Goal: Task Accomplishment & Management: Manage account settings

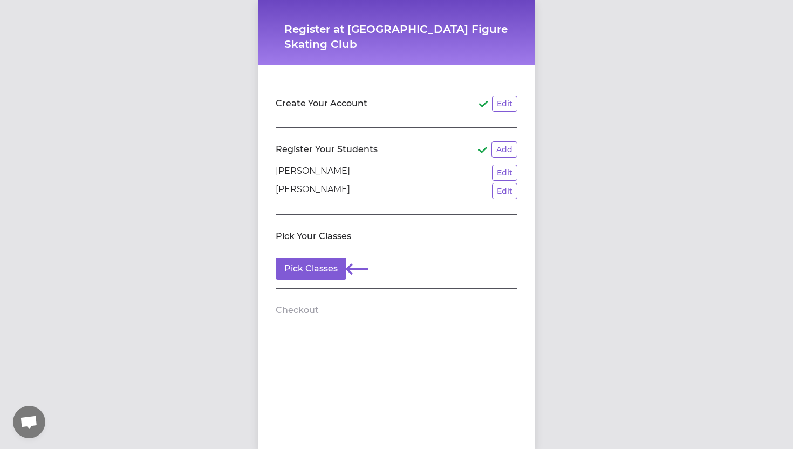
click at [324, 106] on h2 "Create Your Account" at bounding box center [322, 103] width 92 height 13
click at [500, 105] on button "Edit" at bounding box center [504, 103] width 25 height 16
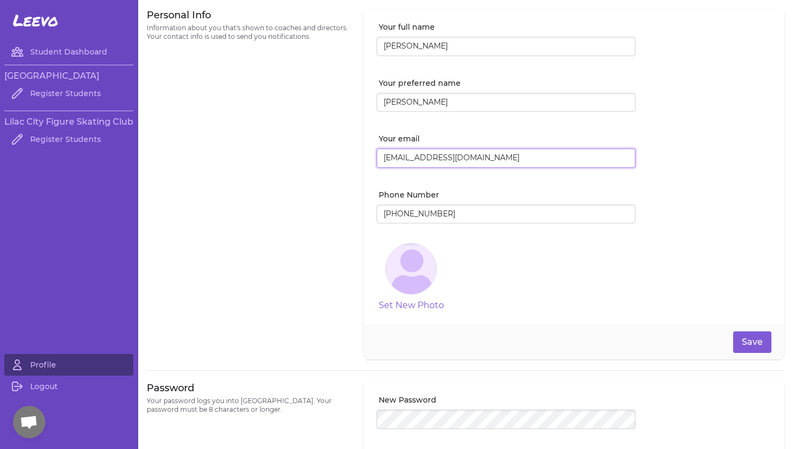
drag, startPoint x: 561, startPoint y: 159, endPoint x: 376, endPoint y: 142, distance: 186.3
click at [376, 142] on div "Your email [EMAIL_ADDRESS][DOMAIN_NAME]" at bounding box center [505, 154] width 259 height 43
type input "[EMAIL_ADDRESS][DOMAIN_NAME]"
drag, startPoint x: 471, startPoint y: 210, endPoint x: 277, endPoint y: 209, distance: 194.1
click at [276, 210] on div "Personal Info Information about you that's shown to coaches and directors. Your…" at bounding box center [465, 184] width 637 height 351
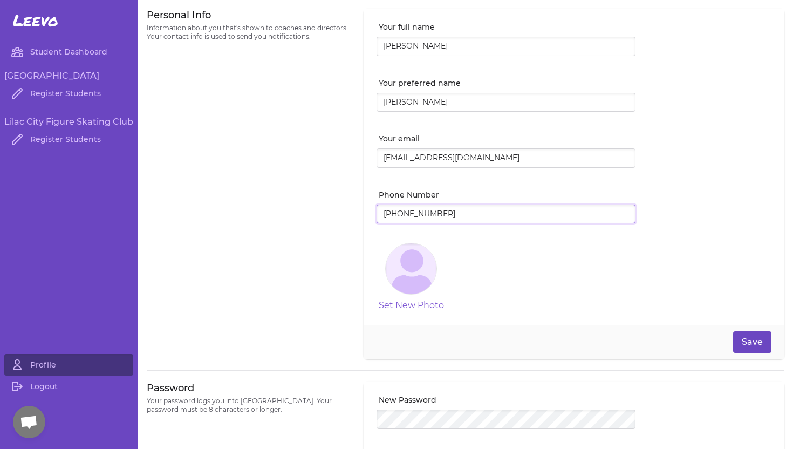
type input "[PHONE_NUMBER]"
click at [764, 346] on button "Save" at bounding box center [752, 342] width 38 height 22
click at [44, 385] on link "Logout" at bounding box center [68, 386] width 129 height 22
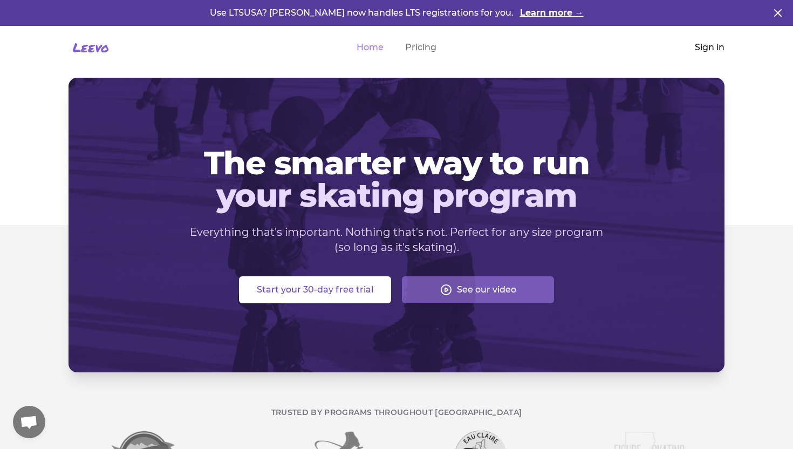
click at [715, 52] on link "Sign in" at bounding box center [710, 47] width 30 height 13
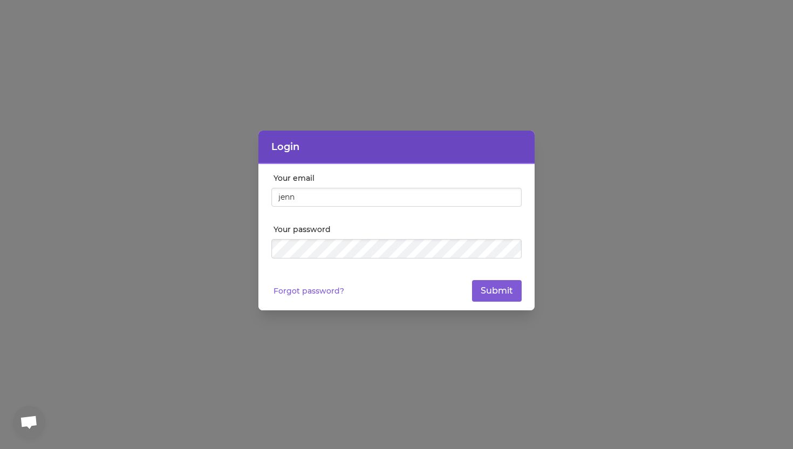
type input "[EMAIL_ADDRESS][DOMAIN_NAME]"
click at [497, 289] on button "Submit" at bounding box center [497, 291] width 50 height 22
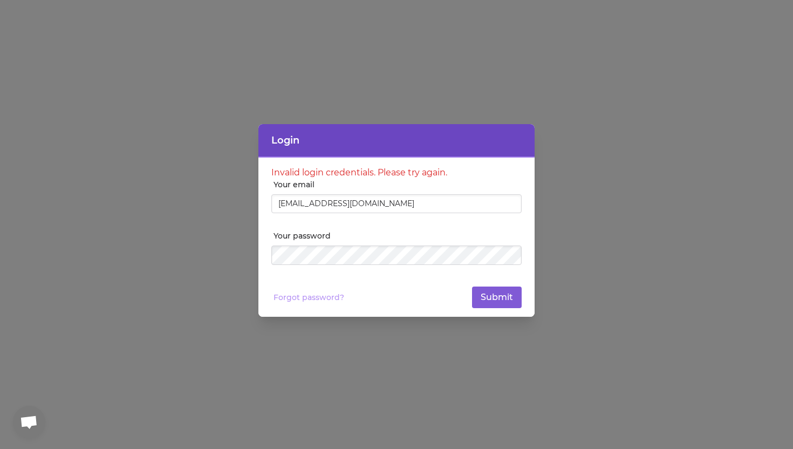
click at [326, 298] on link "Forgot password?" at bounding box center [308, 297] width 71 height 11
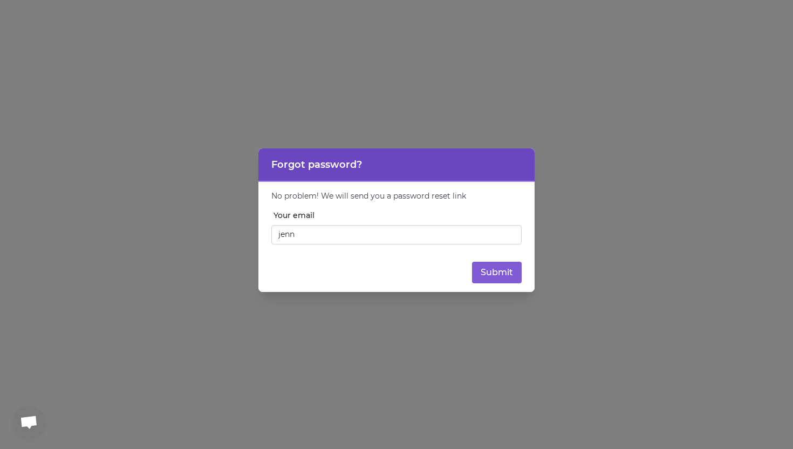
type input "[EMAIL_ADDRESS][DOMAIN_NAME]"
click at [510, 267] on button "Submit" at bounding box center [497, 273] width 50 height 22
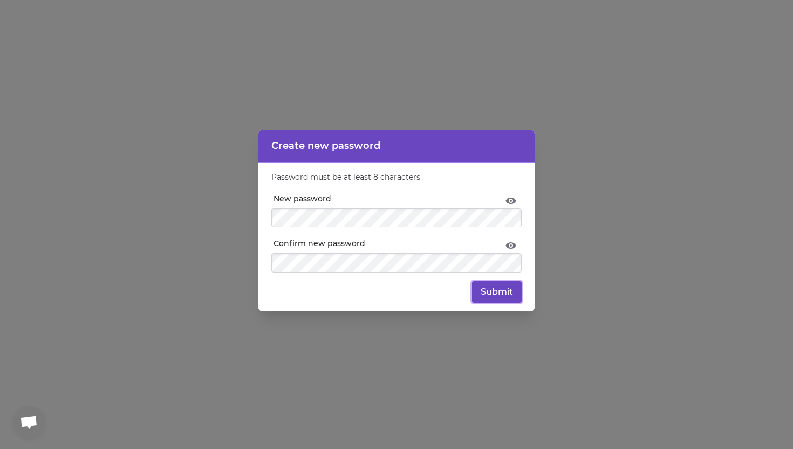
click at [489, 288] on button "Submit" at bounding box center [497, 292] width 50 height 22
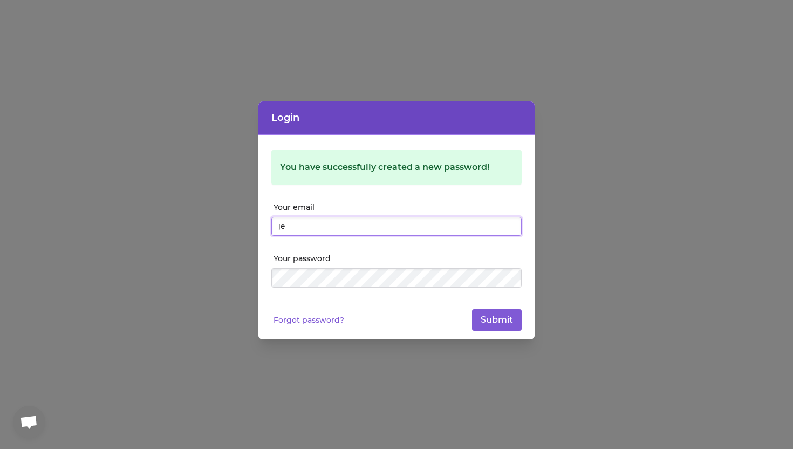
type input "[EMAIL_ADDRESS][DOMAIN_NAME]"
click at [373, 288] on div at bounding box center [396, 291] width 250 height 9
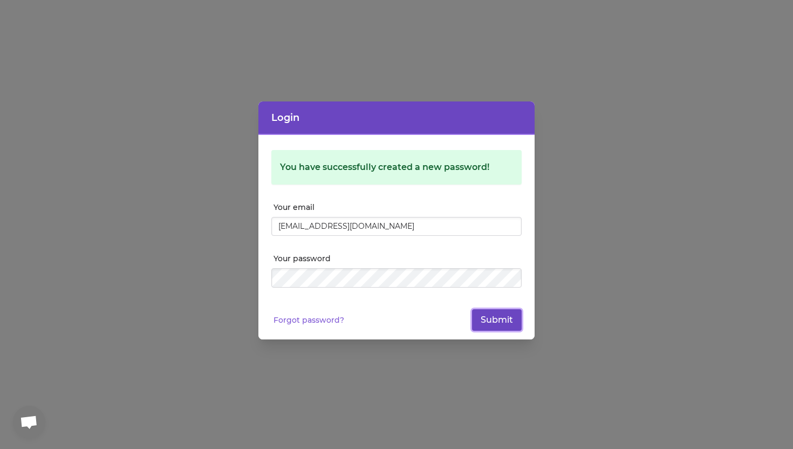
click at [513, 318] on button "Submit" at bounding box center [497, 320] width 50 height 22
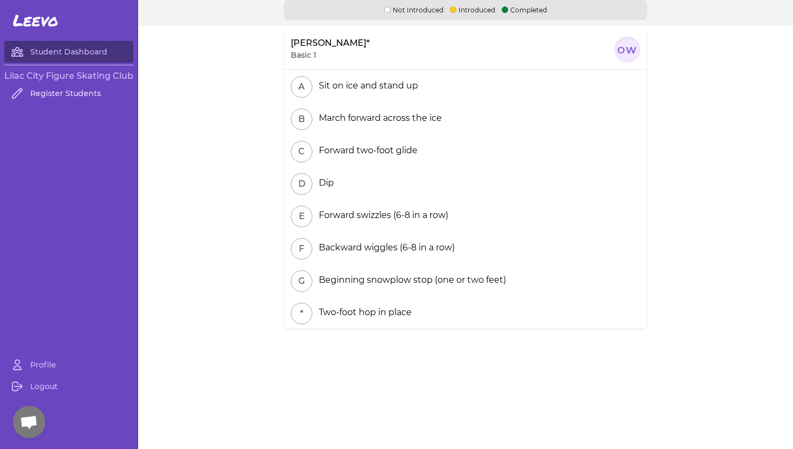
click at [64, 95] on link "Register Students" at bounding box center [68, 94] width 129 height 22
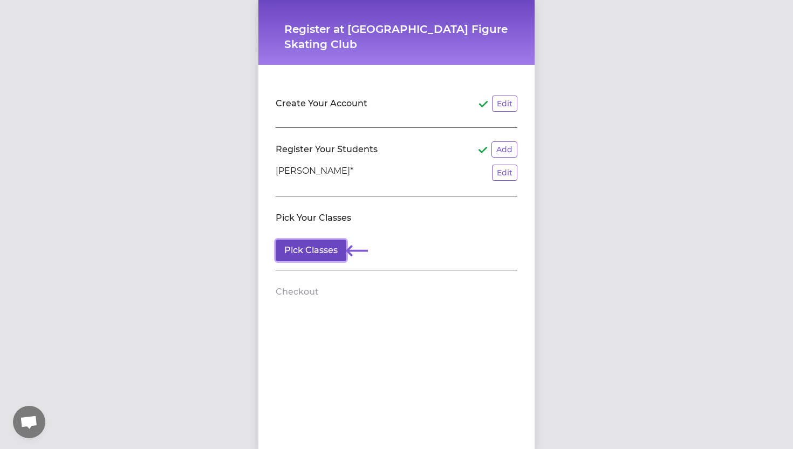
click at [311, 248] on button "Pick Classes" at bounding box center [311, 250] width 71 height 22
click at [498, 177] on button "Edit" at bounding box center [504, 172] width 25 height 16
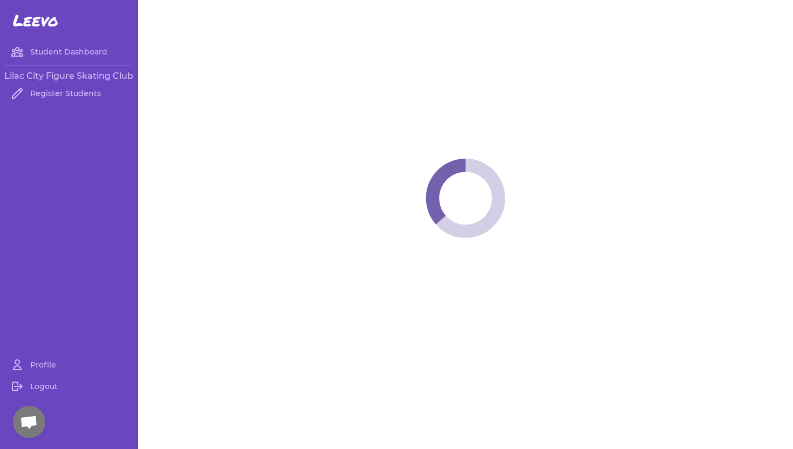
select select "WA"
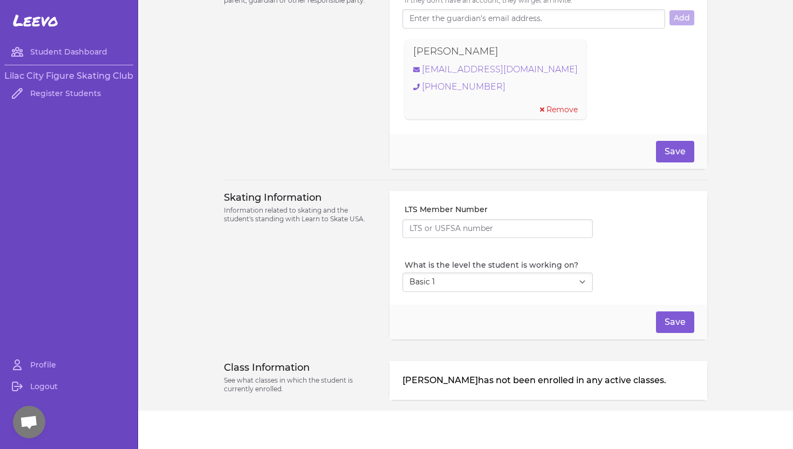
scroll to position [799, 0]
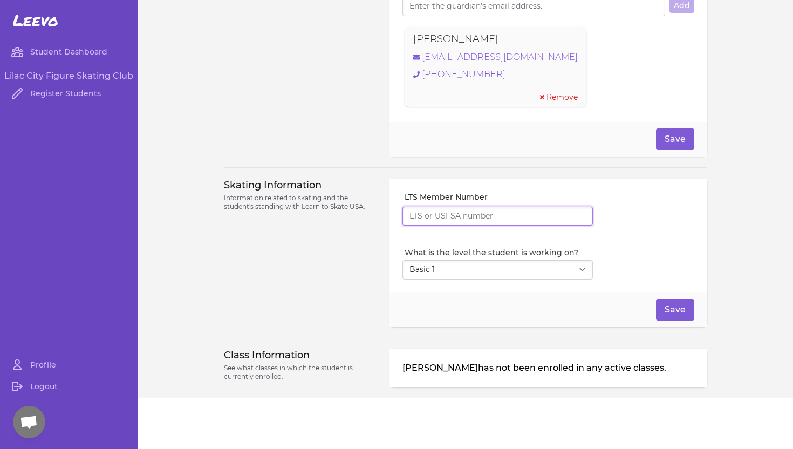
click at [520, 209] on input "LTS Member Number" at bounding box center [497, 216] width 190 height 19
click at [521, 272] on select "Select Level I don't know Basic 1 Basic 2 Basic 3 Basic 4 Basic 5 Basic 6 Snowp…" at bounding box center [497, 269] width 190 height 19
select select "6"
click at [678, 141] on button "Save" at bounding box center [675, 139] width 38 height 22
click at [682, 307] on button "Save" at bounding box center [675, 310] width 38 height 22
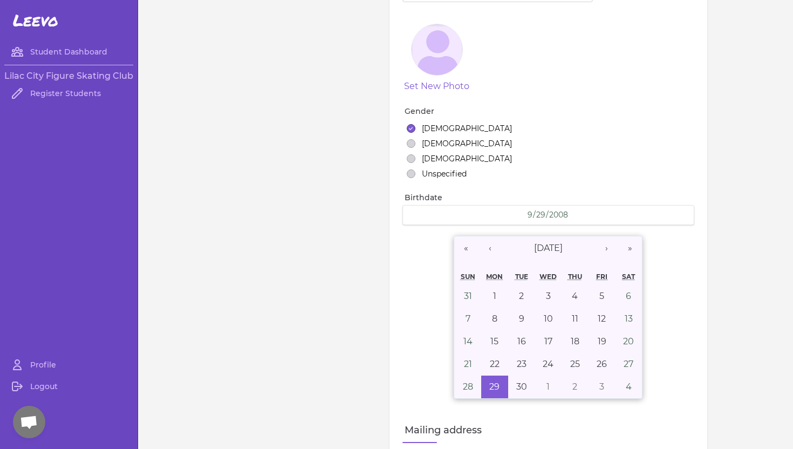
scroll to position [0, 0]
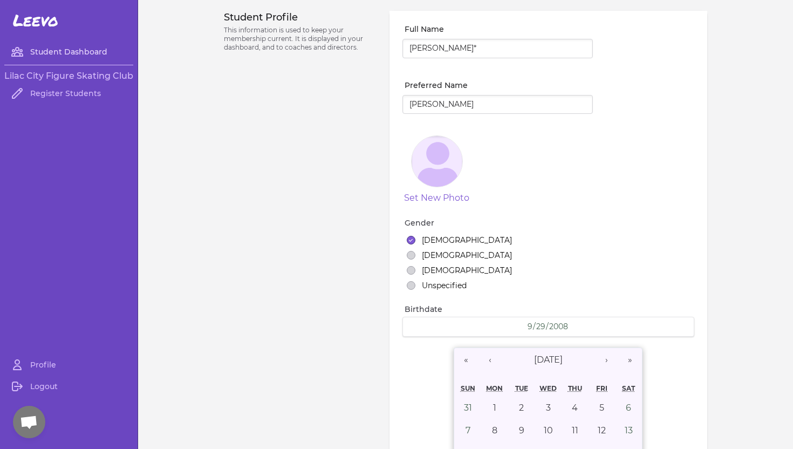
click at [72, 60] on link "Student Dashboard" at bounding box center [68, 52] width 129 height 22
